Goal: Task Accomplishment & Management: Complete application form

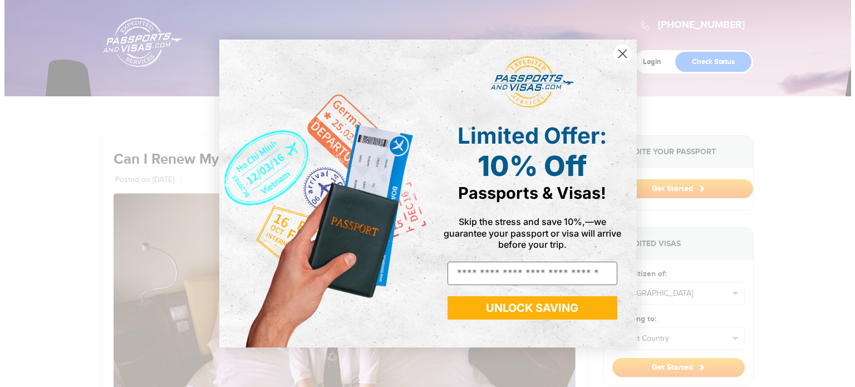
scroll to position [222, 0]
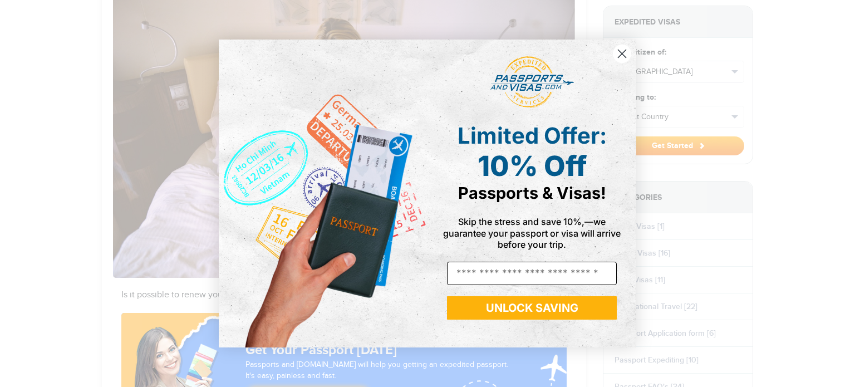
click at [475, 275] on input "Email" at bounding box center [532, 273] width 170 height 23
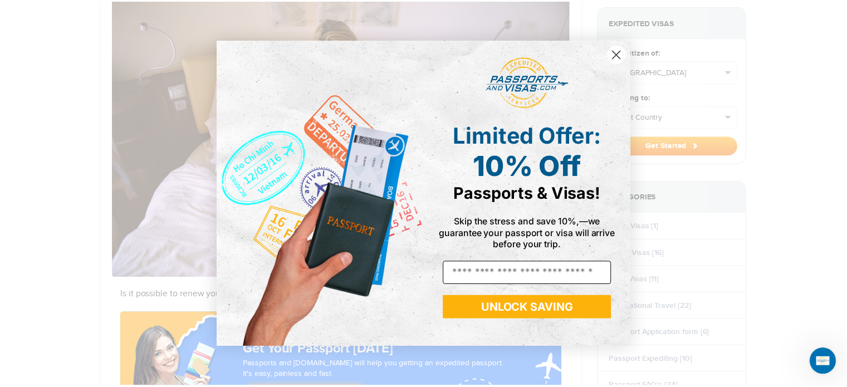
scroll to position [0, 0]
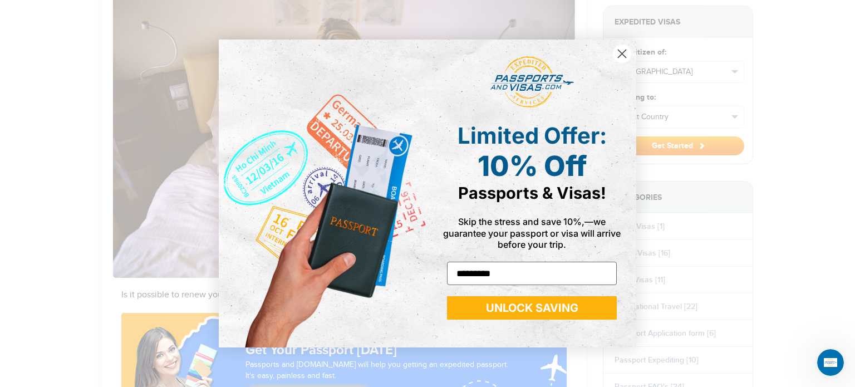
type input "**********"
click at [518, 313] on button "UNLOCK SAVING" at bounding box center [532, 307] width 170 height 23
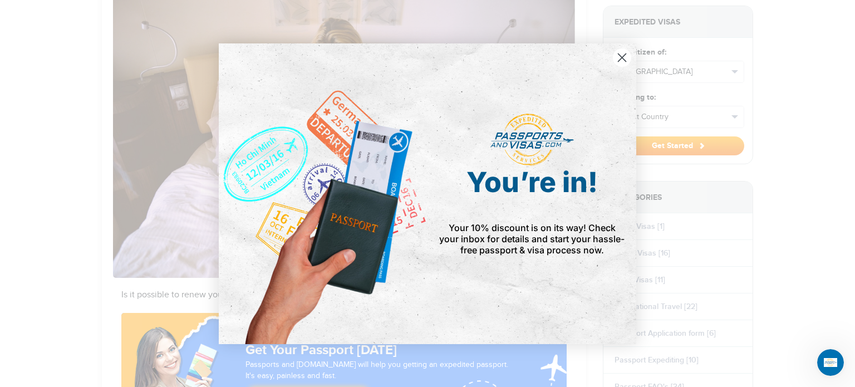
click at [619, 61] on icon "Close dialog" at bounding box center [623, 57] width 8 height 8
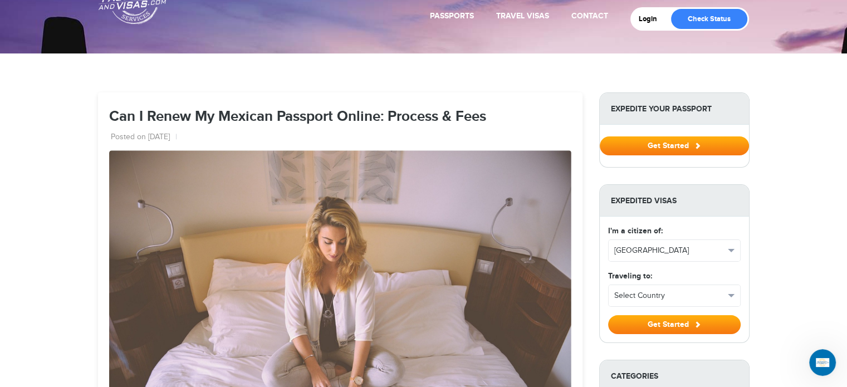
scroll to position [111, 0]
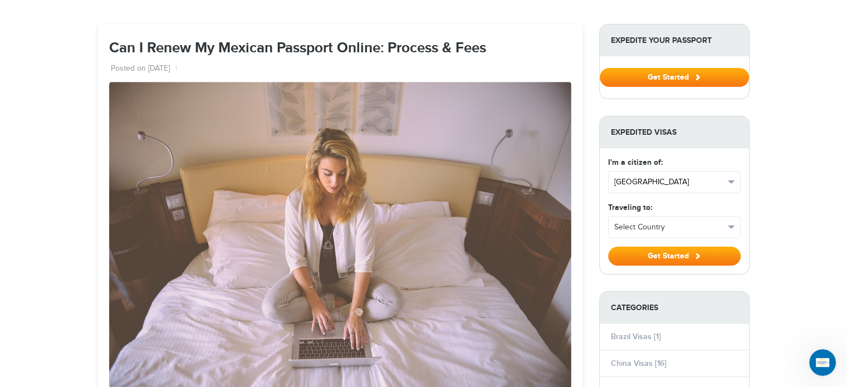
click at [644, 179] on span "[GEOGRAPHIC_DATA]" at bounding box center [669, 181] width 110 height 11
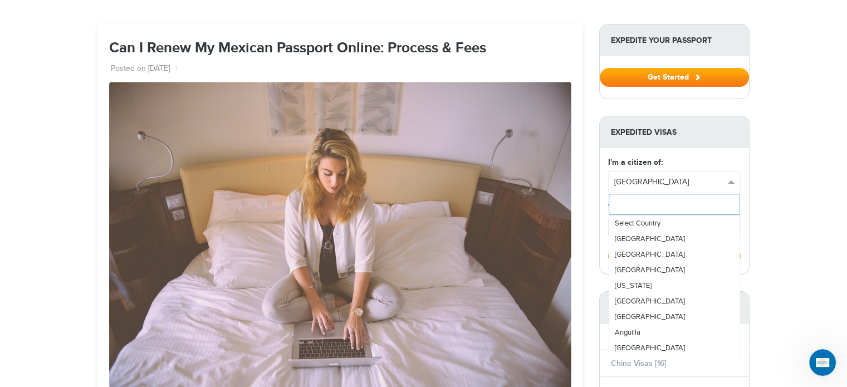
click at [638, 207] on input "text" at bounding box center [674, 204] width 131 height 21
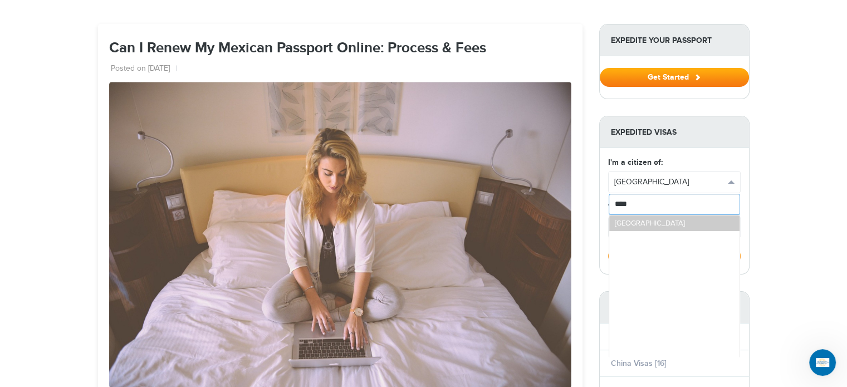
type input "******"
click at [642, 220] on link "[GEOGRAPHIC_DATA]" at bounding box center [674, 223] width 130 height 16
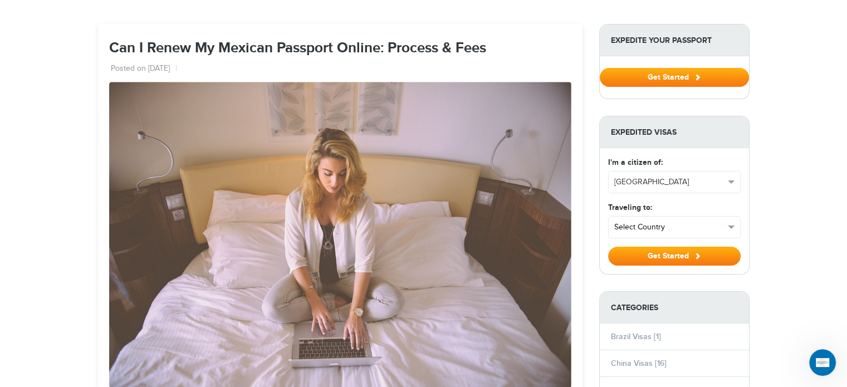
click at [630, 223] on span "Select Country" at bounding box center [669, 227] width 110 height 11
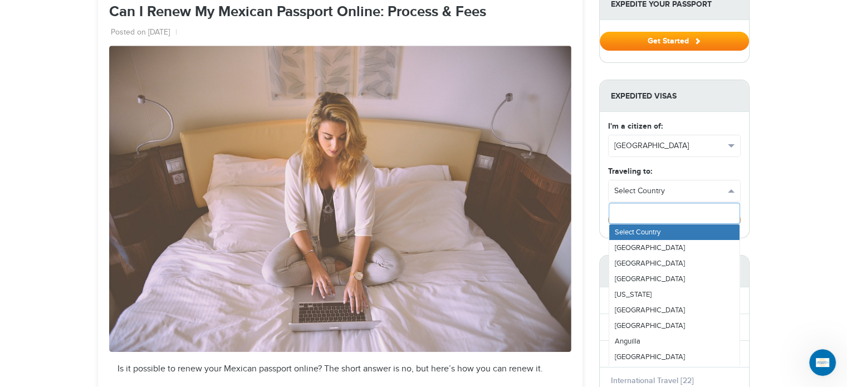
scroll to position [167, 0]
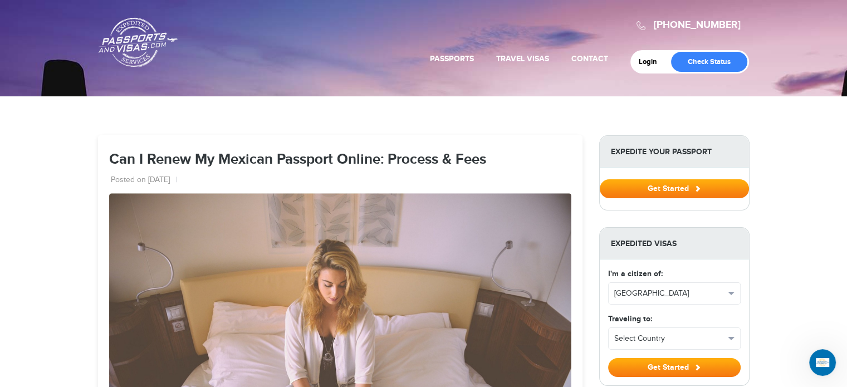
scroll to position [0, 0]
click at [642, 189] on button "Get Started" at bounding box center [674, 188] width 149 height 19
